Goal: Task Accomplishment & Management: Complete application form

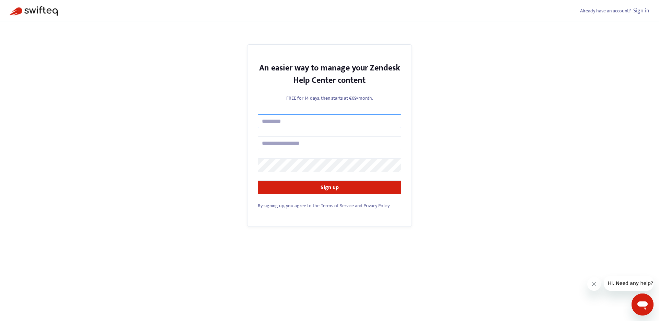
click at [300, 117] on input "text" at bounding box center [330, 121] width 144 height 14
type input "**********"
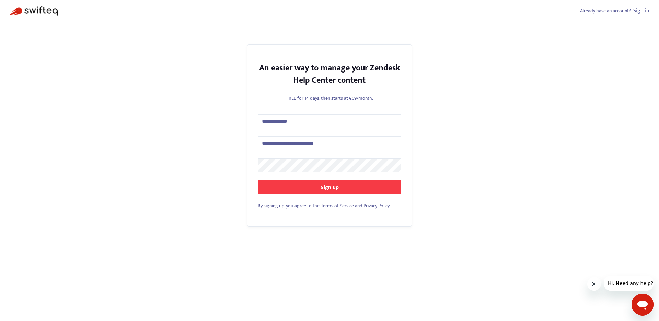
click at [329, 185] on strong "Sign up" at bounding box center [330, 187] width 18 height 9
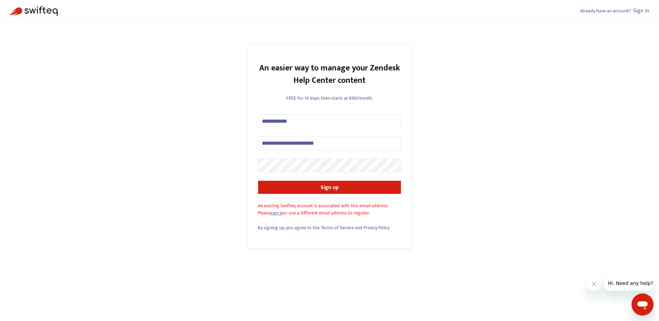
click at [281, 213] on link "sign in" at bounding box center [277, 213] width 13 height 8
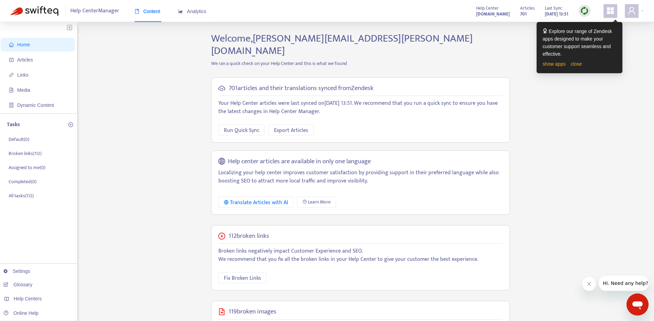
click at [557, 188] on div "Home Articles Links Media Dynamic Content Tasks Default ( 0 ) Broken links ( 11…" at bounding box center [326, 240] width 633 height 417
click at [246, 274] on span "Fix Broken Links" at bounding box center [242, 278] width 37 height 9
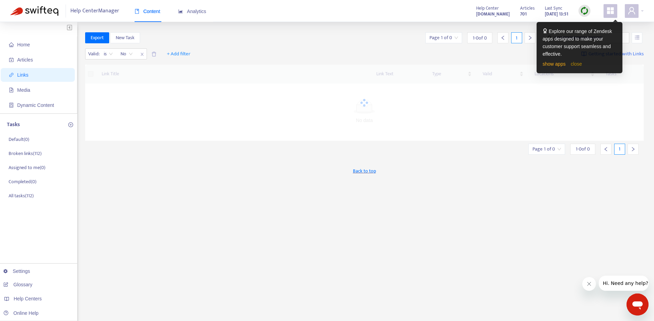
click at [576, 64] on link "close" at bounding box center [576, 63] width 11 height 5
